Goal: Transaction & Acquisition: Purchase product/service

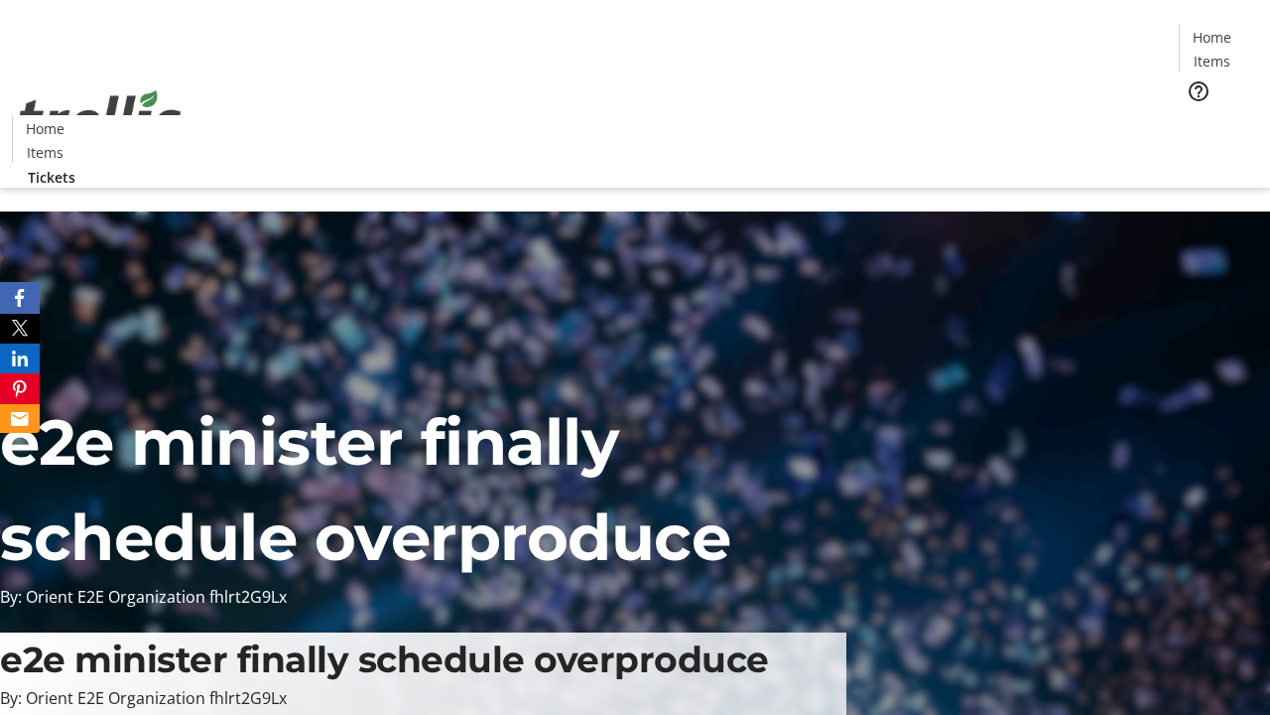
click at [1195, 115] on span "Tickets" at bounding box center [1219, 125] width 48 height 21
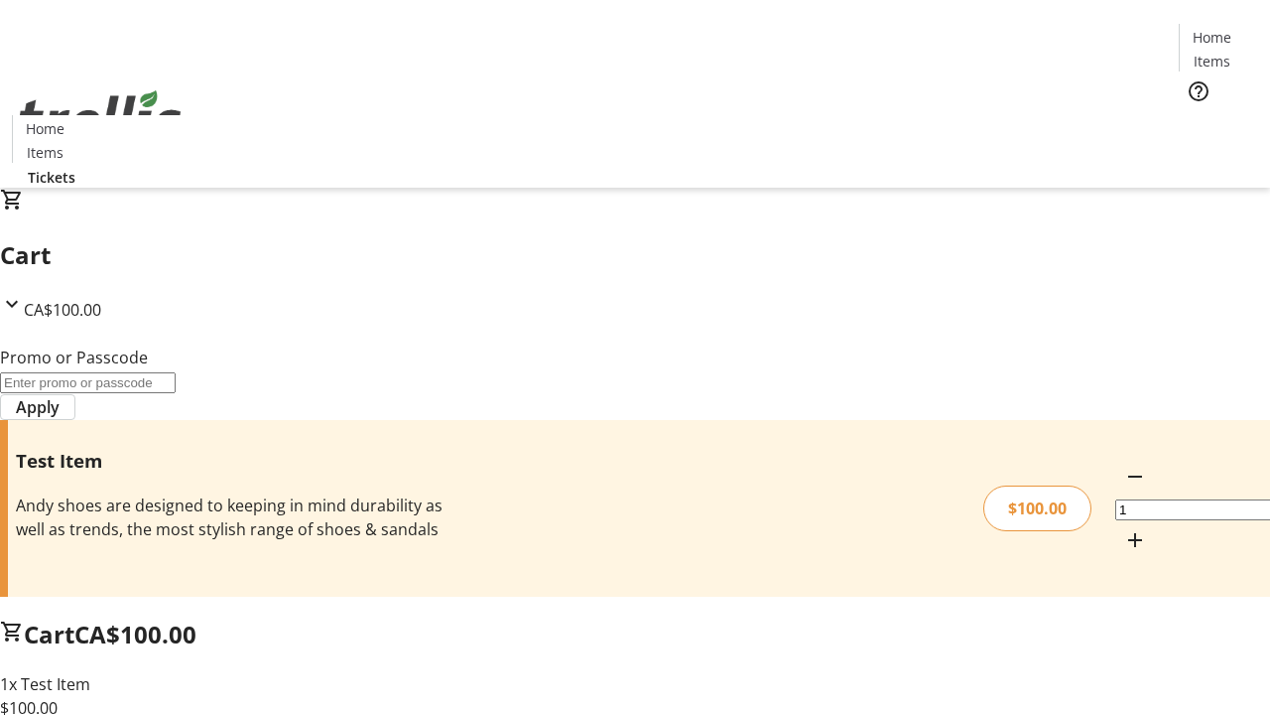
type input "FLAT"
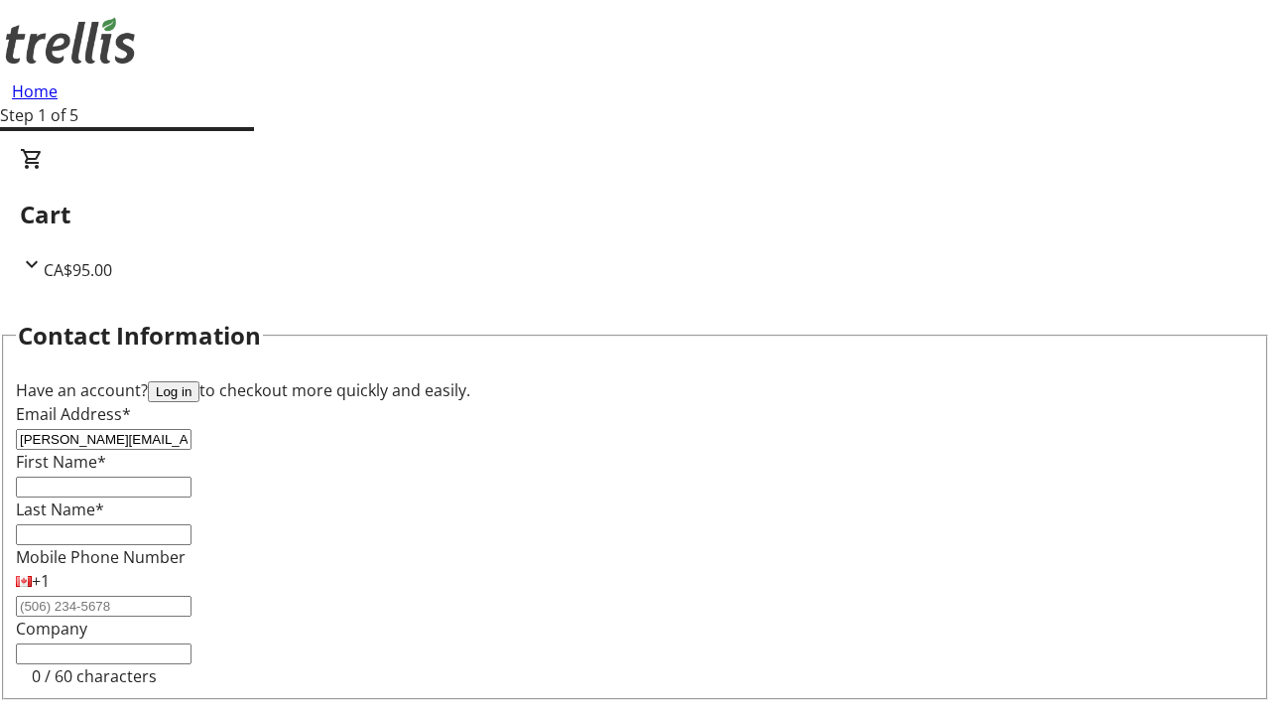
type input "[PERSON_NAME][EMAIL_ADDRESS][DOMAIN_NAME]"
type input "[PERSON_NAME]"
type input "Upton"
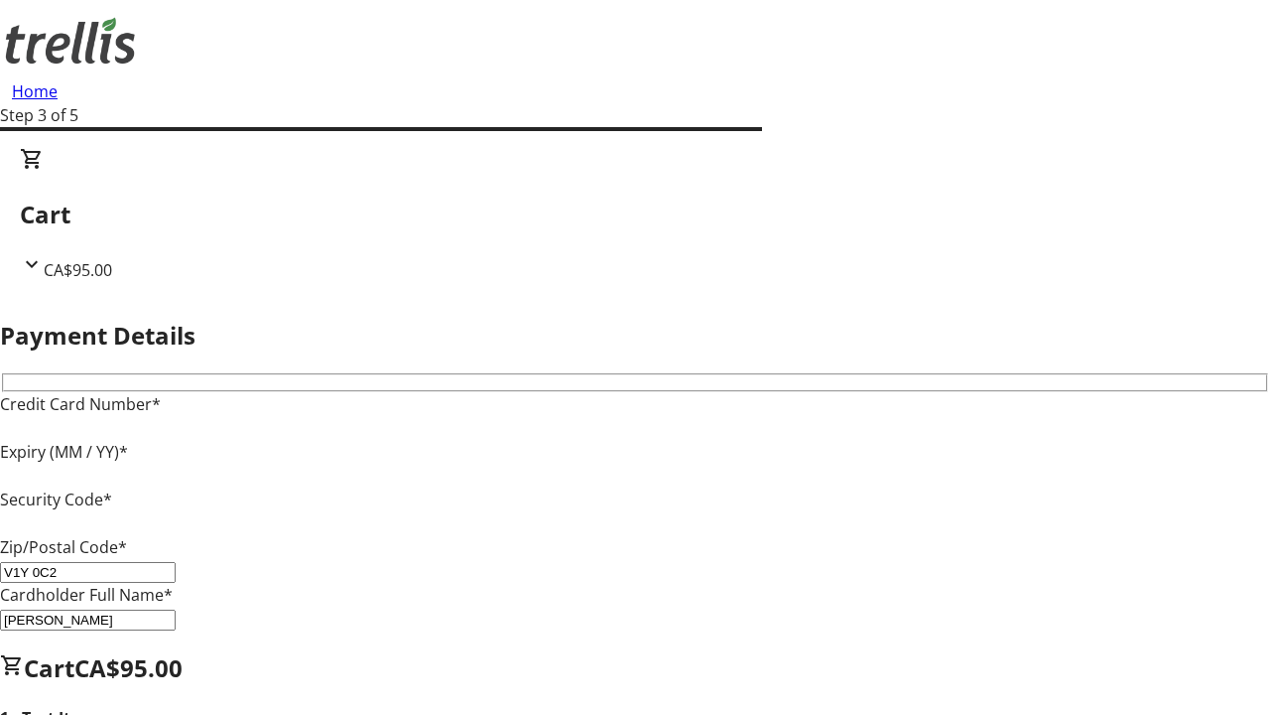
type input "V1Y 0C2"
